Goal: Communication & Community: Answer question/provide support

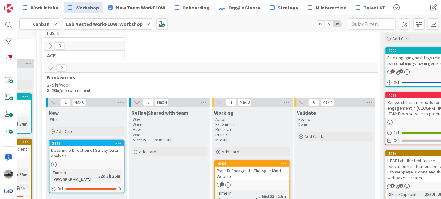
scroll to position [57, 648]
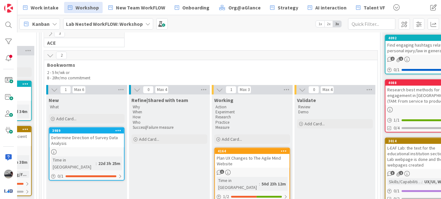
click at [85, 139] on div "Determine Direction of Survey Data Analysis" at bounding box center [86, 141] width 74 height 14
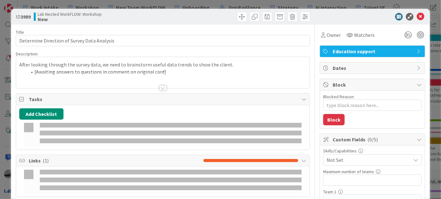
type textarea "x"
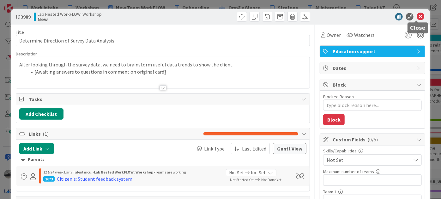
click at [417, 16] on icon at bounding box center [420, 17] width 8 height 8
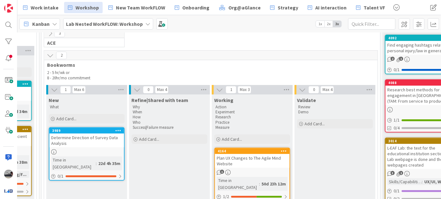
click at [47, 54] on icon at bounding box center [49, 55] width 7 height 7
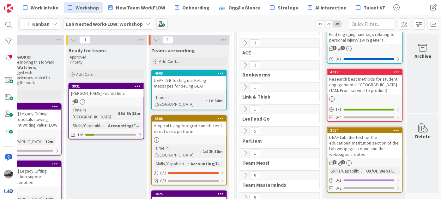
scroll to position [86, 456]
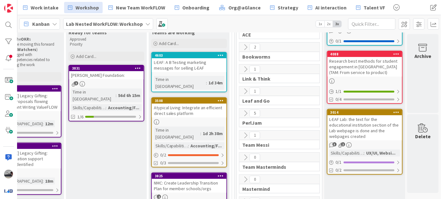
click at [242, 69] on icon at bounding box center [245, 69] width 7 height 7
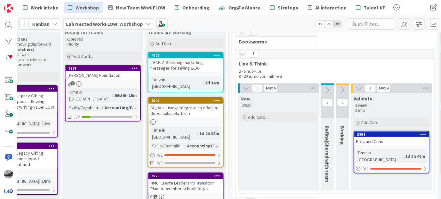
click at [245, 86] on icon at bounding box center [245, 88] width 7 height 7
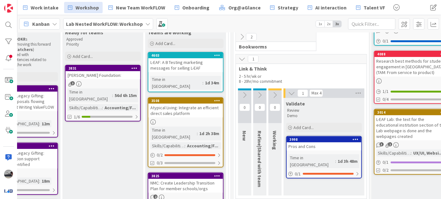
click at [290, 93] on icon at bounding box center [291, 93] width 7 height 7
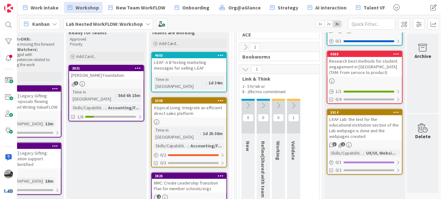
click at [242, 68] on icon at bounding box center [245, 69] width 7 height 7
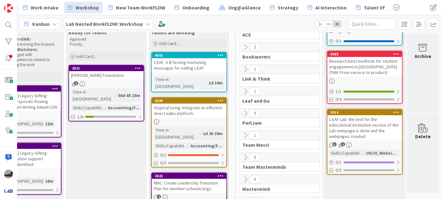
click at [242, 92] on icon at bounding box center [245, 91] width 7 height 7
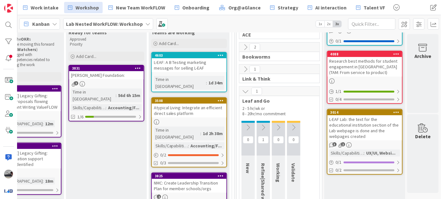
scroll to position [115, 456]
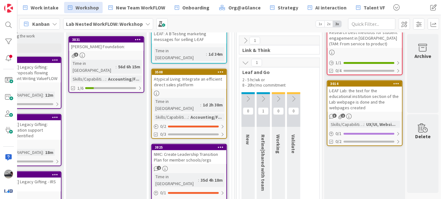
click at [260, 96] on icon at bounding box center [263, 99] width 7 height 7
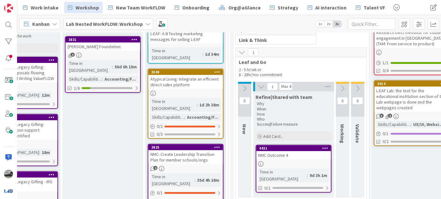
click at [240, 52] on icon at bounding box center [241, 52] width 7 height 7
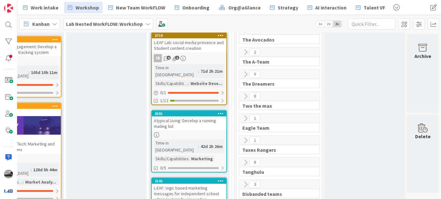
scroll to position [316, 456]
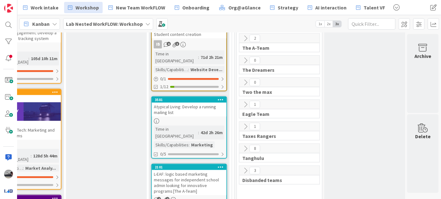
click at [242, 103] on icon at bounding box center [245, 104] width 7 height 7
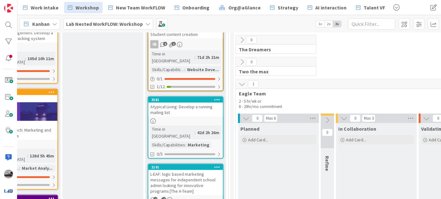
click at [246, 116] on icon at bounding box center [245, 118] width 7 height 7
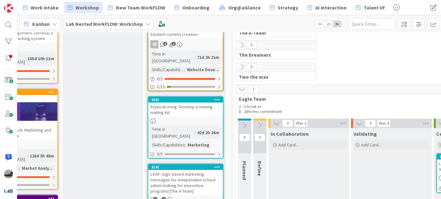
click at [275, 120] on icon at bounding box center [276, 123] width 7 height 7
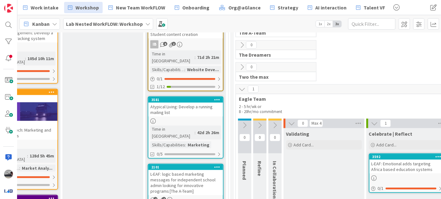
click at [145, 24] on icon at bounding box center [147, 23] width 5 height 5
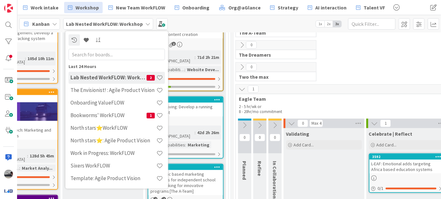
click at [131, 54] on input "text" at bounding box center [116, 54] width 96 height 11
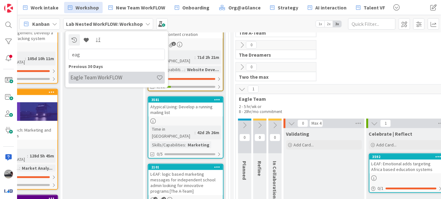
type input "eag"
click at [124, 79] on h4 "Eagle Team WorkFLOW" at bounding box center [113, 77] width 86 height 6
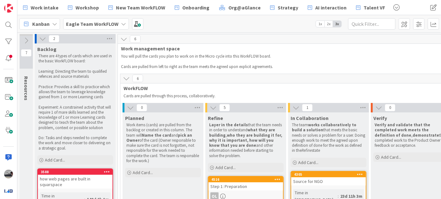
click at [112, 22] on b "Eagle Team WorkFLOW" at bounding box center [92, 24] width 52 height 6
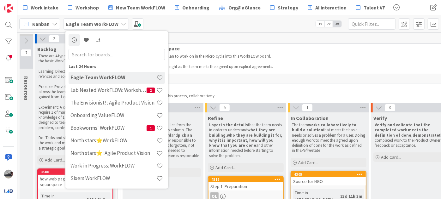
click at [266, 74] on div "6" at bounding box center [286, 78] width 333 height 9
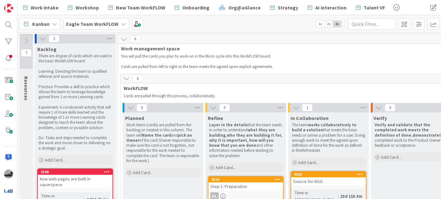
click at [97, 25] on b "Eagle Team WorkFLOW" at bounding box center [92, 24] width 52 height 6
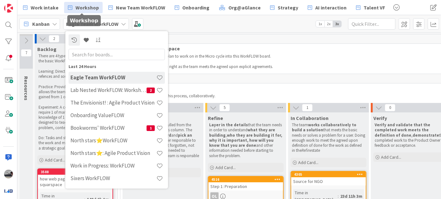
click at [87, 6] on span "Workshop" at bounding box center [86, 8] width 23 height 8
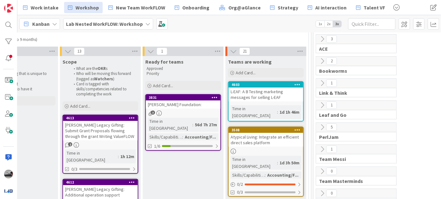
scroll to position [86, 376]
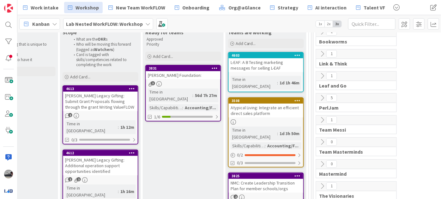
click at [264, 104] on div "Atypical Living: Integrate an efficient direct sales platform" at bounding box center [266, 111] width 74 height 14
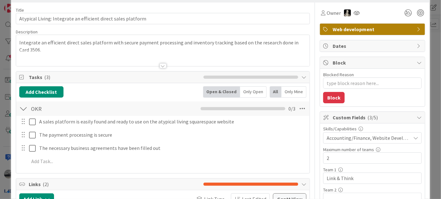
scroll to position [57, 0]
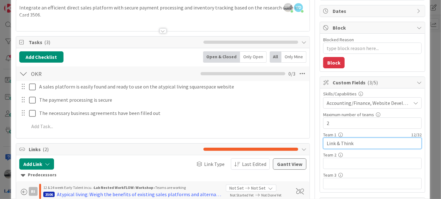
drag, startPoint x: 353, startPoint y: 143, endPoint x: 297, endPoint y: 142, distance: 56.5
click at [297, 142] on div "Title 61 / 128 Atypical Living: Integrate an efficient direct sales platform De…" at bounding box center [220, 199] width 409 height 464
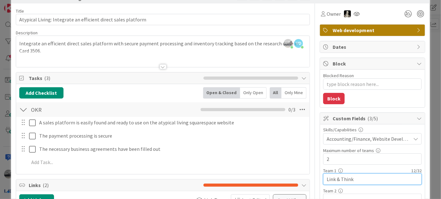
scroll to position [0, 0]
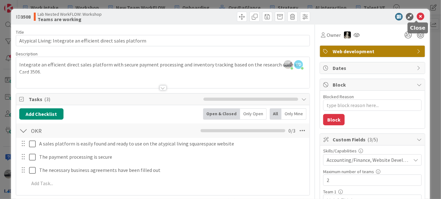
click at [416, 15] on icon at bounding box center [420, 17] width 8 height 8
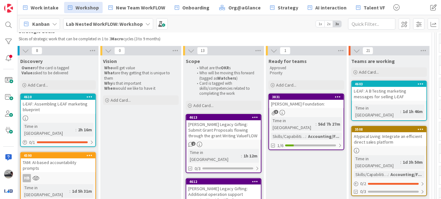
scroll to position [57, 241]
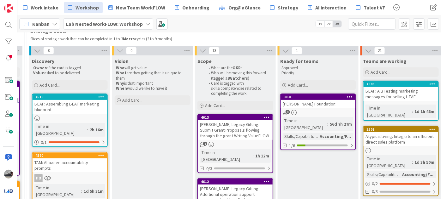
click at [220, 126] on div "[PERSON_NAME] Legacy Gifting: Submit Grant Proposals flowing through the grant …" at bounding box center [235, 131] width 74 height 20
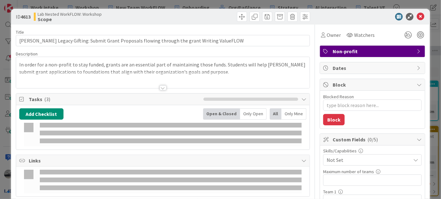
type textarea "x"
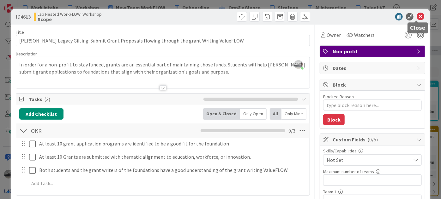
click at [417, 15] on icon at bounding box center [420, 17] width 8 height 8
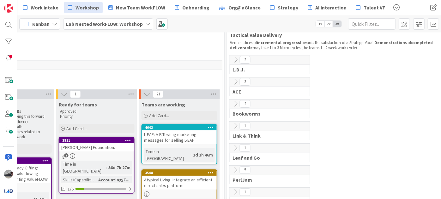
scroll to position [0, 463]
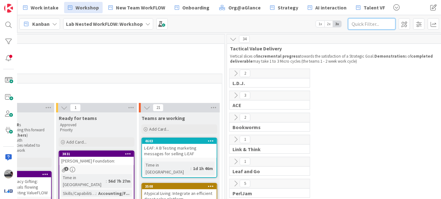
click at [366, 25] on input "text" at bounding box center [371, 23] width 47 height 11
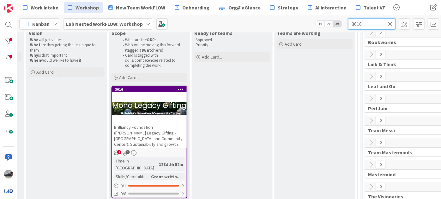
scroll to position [86, 327]
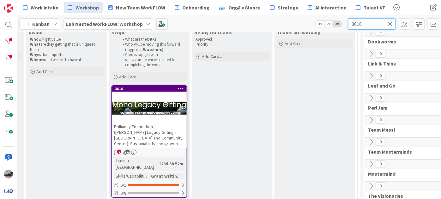
type input "3616"
click at [161, 104] on div at bounding box center [149, 108] width 74 height 28
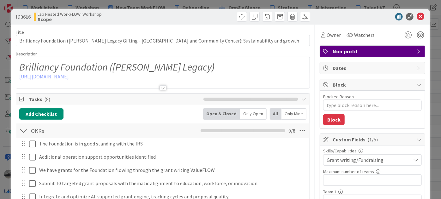
type textarea "x"
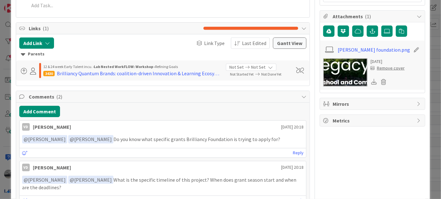
scroll to position [316, 0]
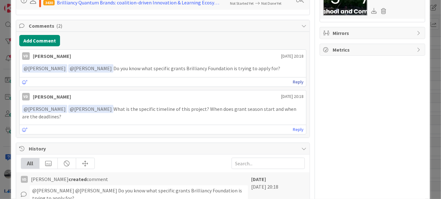
click at [295, 80] on link "Reply" at bounding box center [298, 82] width 11 height 8
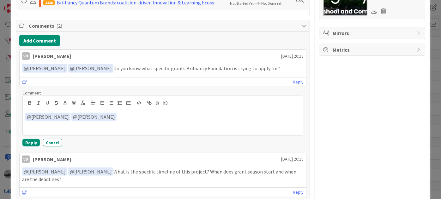
click at [183, 118] on p "﻿ @ [PERSON_NAME] ﻿ ﻿ @ [PERSON_NAME] ﻿" at bounding box center [162, 117] width 275 height 9
click at [30, 142] on button "Reply" at bounding box center [30, 143] width 17 height 8
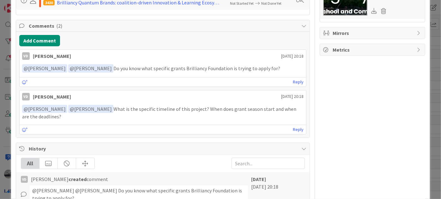
type textarea "x"
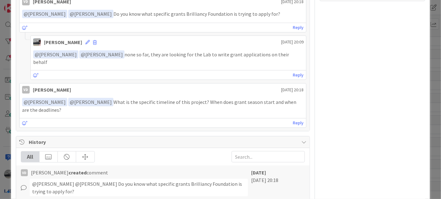
scroll to position [373, 0]
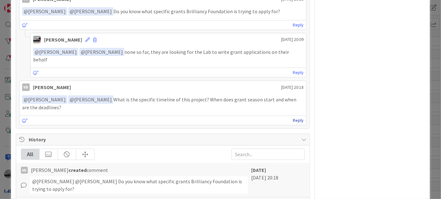
click at [293, 117] on link "Reply" at bounding box center [298, 121] width 11 height 8
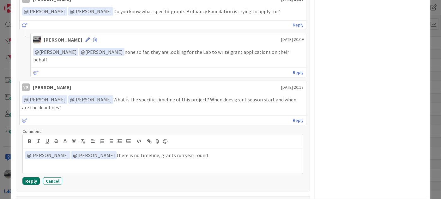
click at [33, 178] on button "Reply" at bounding box center [30, 182] width 17 height 8
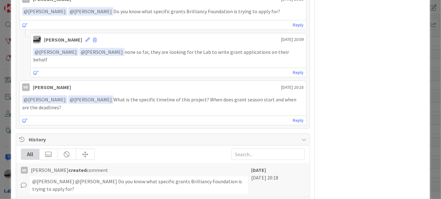
type textarea "x"
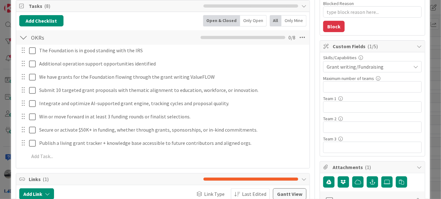
scroll to position [0, 0]
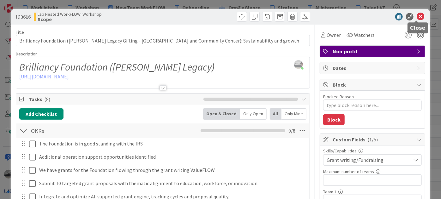
click at [416, 16] on icon at bounding box center [420, 17] width 8 height 8
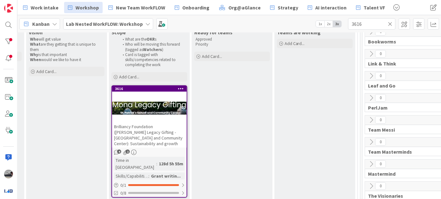
click at [119, 25] on b "Lab Nested WorkFLOW: Workshop" at bounding box center [104, 24] width 77 height 6
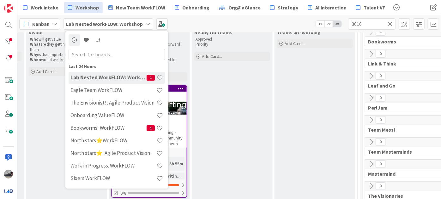
click at [117, 54] on input "text" at bounding box center [116, 54] width 96 height 11
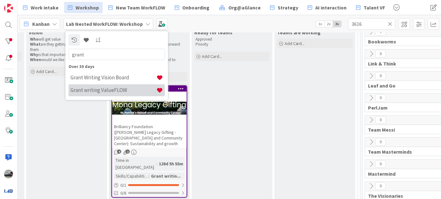
type input "grant"
click at [114, 91] on h4 "Grant writing ValueFLOW" at bounding box center [113, 90] width 86 height 6
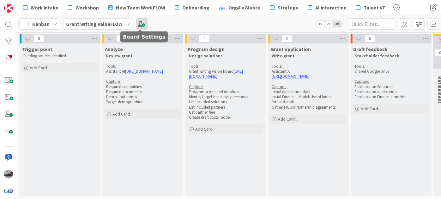
click at [144, 25] on span at bounding box center [141, 23] width 11 height 11
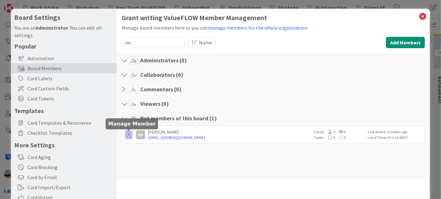
type input "viv"
click at [126, 137] on icon "button" at bounding box center [128, 135] width 5 height 6
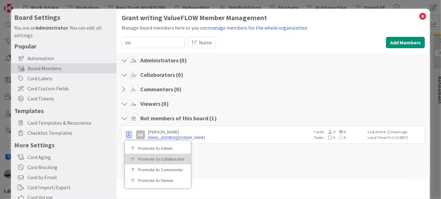
click at [141, 158] on p "Promote to Collaborator" at bounding box center [160, 159] width 44 height 4
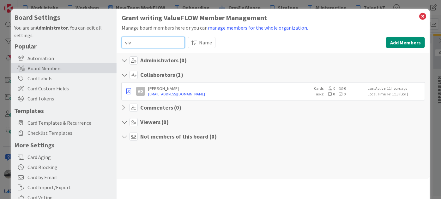
drag, startPoint x: 149, startPoint y: 43, endPoint x: 116, endPoint y: 40, distance: 33.0
click at [116, 40] on div "Grant writing ValueFLOW Member Management Manage board members here or you can …" at bounding box center [272, 130] width 313 height 242
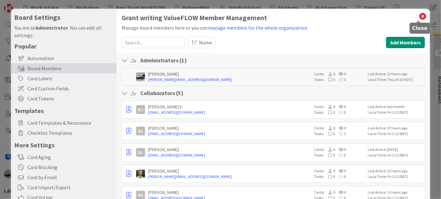
click at [419, 14] on icon at bounding box center [422, 16] width 8 height 9
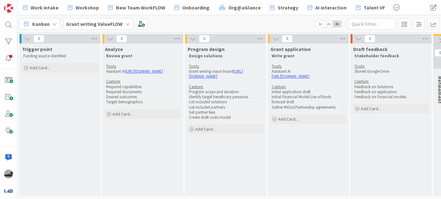
click at [102, 24] on b "Grant writing ValueFLOW" at bounding box center [94, 24] width 56 height 6
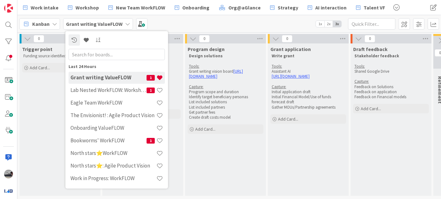
click at [100, 57] on input "text" at bounding box center [116, 54] width 96 height 11
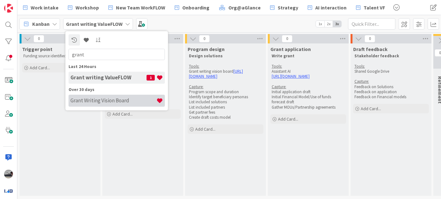
type input "grant"
click at [123, 100] on h4 "Grant Writing Vision Board" at bounding box center [113, 101] width 86 height 6
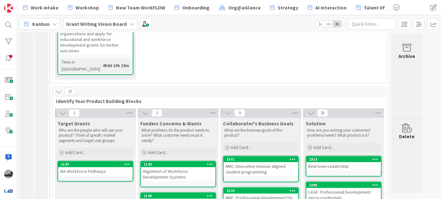
scroll to position [49, 0]
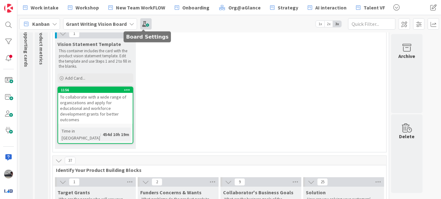
click at [144, 23] on span at bounding box center [145, 23] width 11 height 11
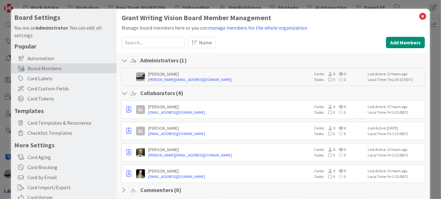
click at [148, 40] on input at bounding box center [153, 42] width 63 height 11
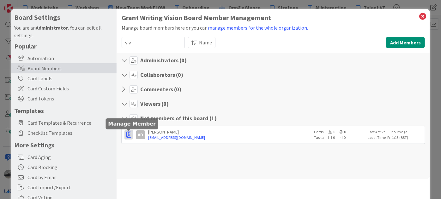
type input "viv"
click at [128, 134] on icon "button" at bounding box center [128, 135] width 5 height 6
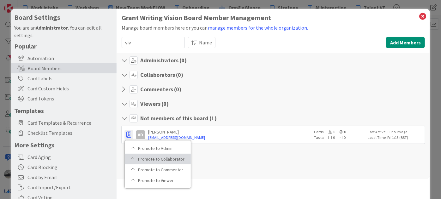
click at [152, 158] on p "Promote to Collaborator" at bounding box center [160, 159] width 44 height 4
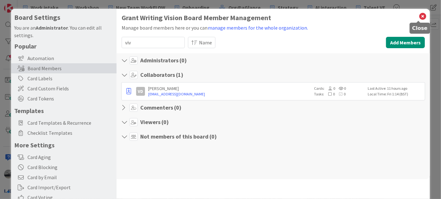
click at [418, 15] on icon at bounding box center [422, 16] width 8 height 9
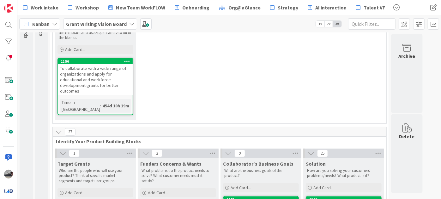
scroll to position [163, 0]
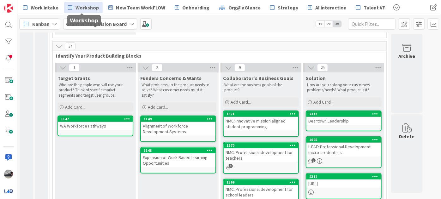
click at [69, 11] on icon at bounding box center [70, 7] width 4 height 8
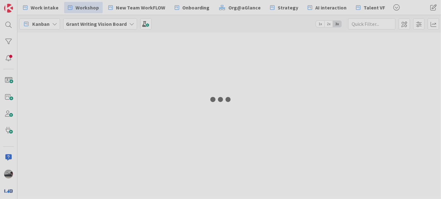
type input "3616"
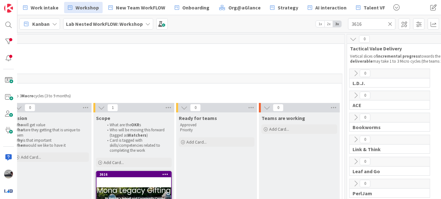
scroll to position [0, 359]
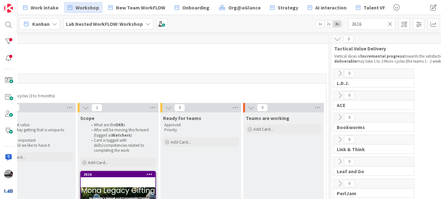
click at [391, 25] on icon at bounding box center [390, 24] width 4 height 6
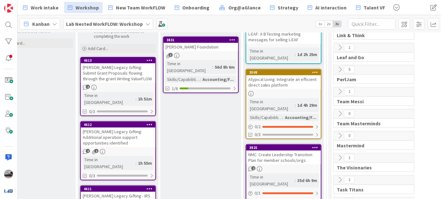
scroll to position [115, 359]
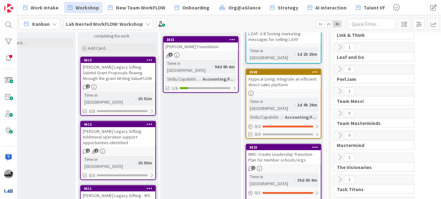
click at [296, 75] on div "Atypical Living: Integrate an efficient direct sales platform" at bounding box center [283, 82] width 74 height 14
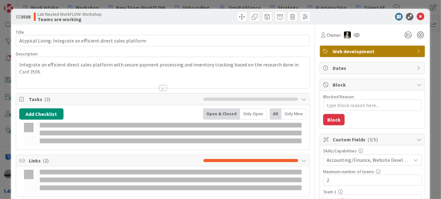
type textarea "x"
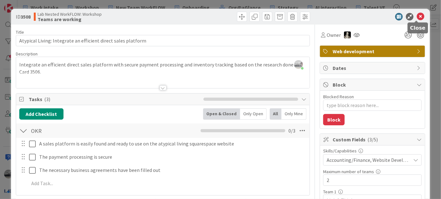
click at [416, 15] on icon at bounding box center [420, 17] width 8 height 8
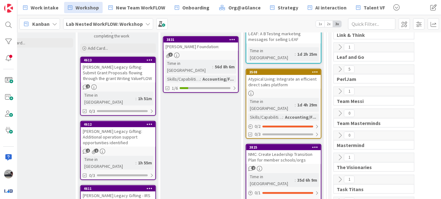
click at [99, 19] on div "Lab Nested WorkFLOW: Workshop" at bounding box center [108, 23] width 90 height 11
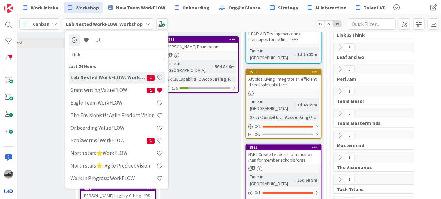
type input "link"
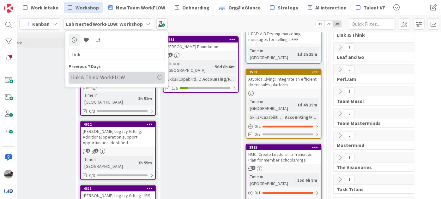
click at [106, 78] on h4 "Link & Think: WorkFLOW" at bounding box center [113, 77] width 86 height 6
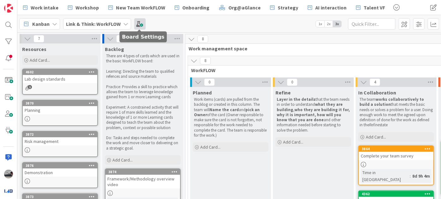
click at [135, 19] on span at bounding box center [139, 23] width 11 height 11
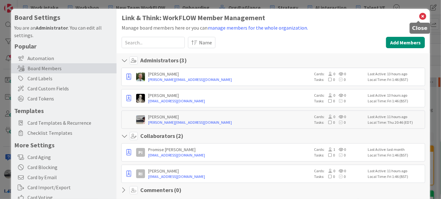
click at [419, 15] on icon at bounding box center [422, 16] width 8 height 9
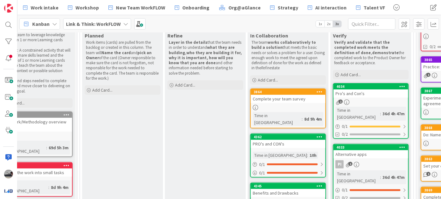
scroll to position [0, 108]
